Goal: Transaction & Acquisition: Subscribe to service/newsletter

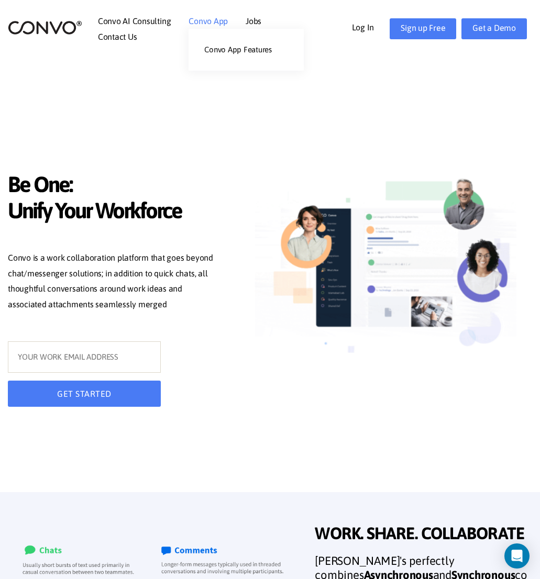
click at [203, 21] on link "Convo App" at bounding box center [207, 21] width 39 height 8
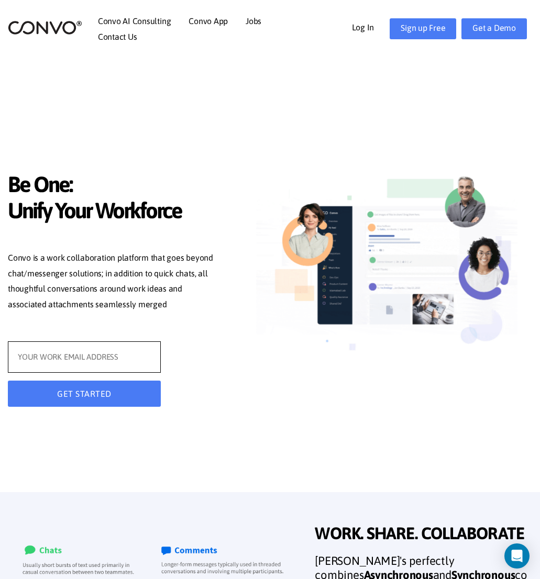
drag, startPoint x: 58, startPoint y: 361, endPoint x: 74, endPoint y: 361, distance: 16.2
click at [58, 361] on input "text" at bounding box center [84, 356] width 153 height 31
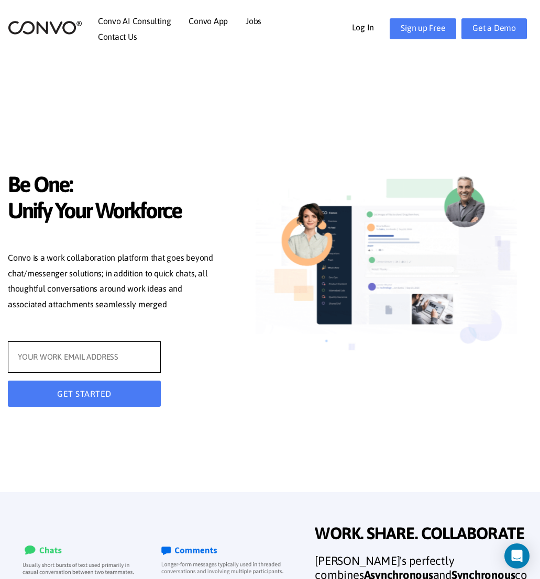
type input "[EMAIL_ADDRESS][DOMAIN_NAME]"
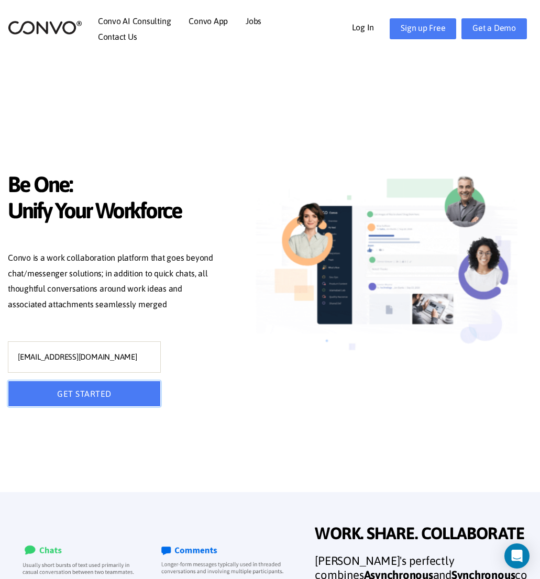
click at [91, 393] on button "GET STARTED" at bounding box center [84, 394] width 153 height 26
